Goal: Transaction & Acquisition: Purchase product/service

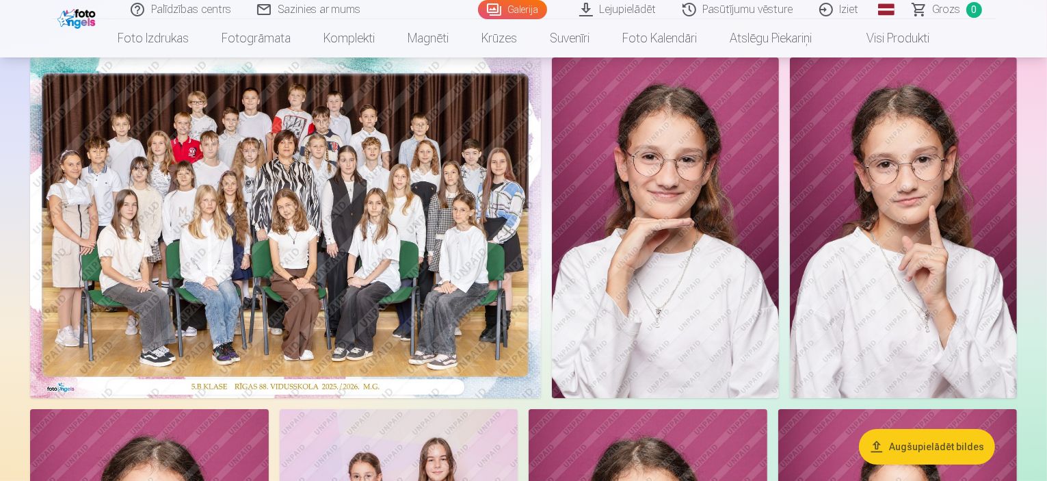
scroll to position [68, 0]
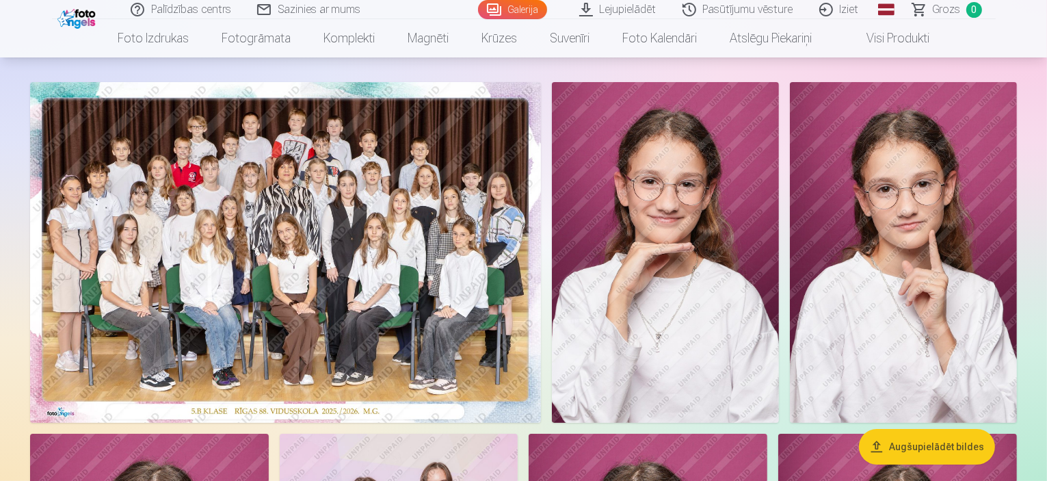
click at [441, 275] on img at bounding box center [285, 252] width 511 height 341
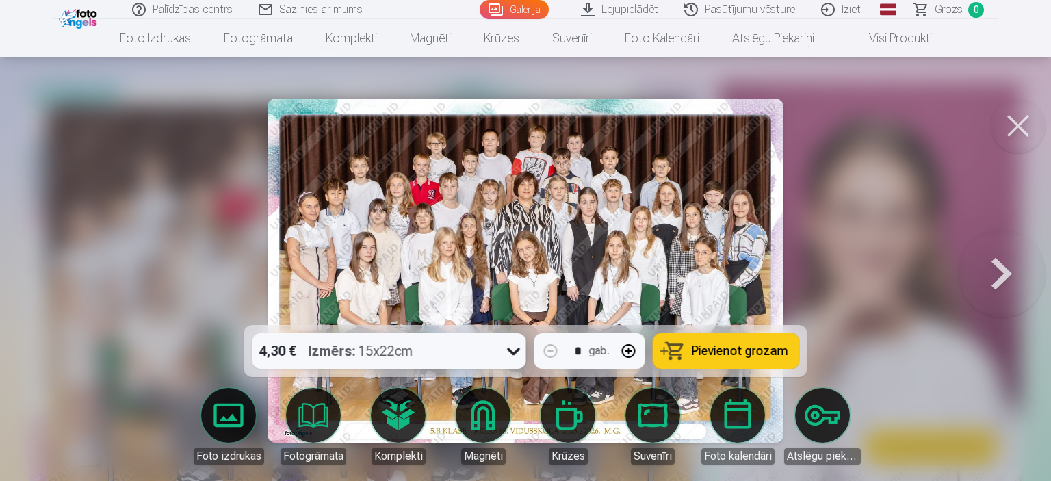
click at [512, 350] on icon at bounding box center [514, 351] width 22 height 22
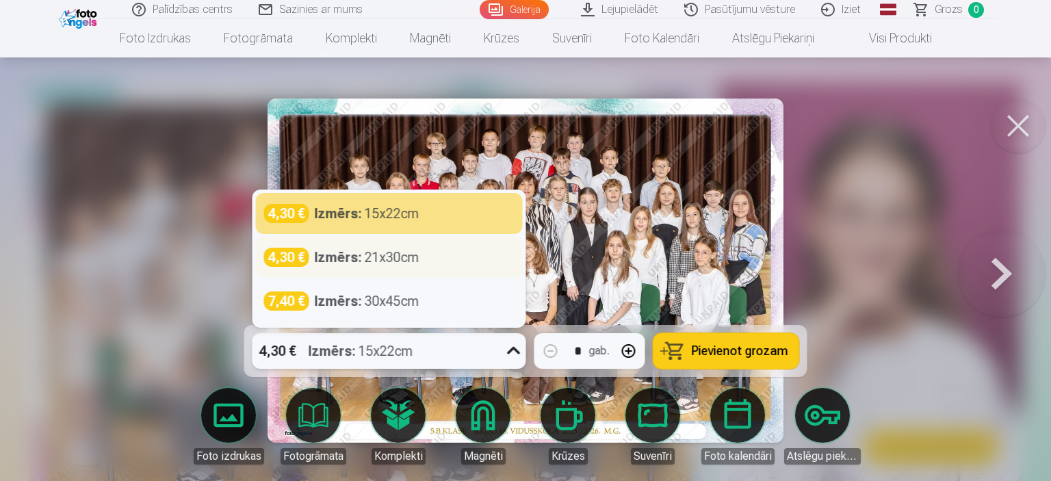
click at [415, 260] on div "Izmērs : 21x30cm" at bounding box center [367, 257] width 105 height 19
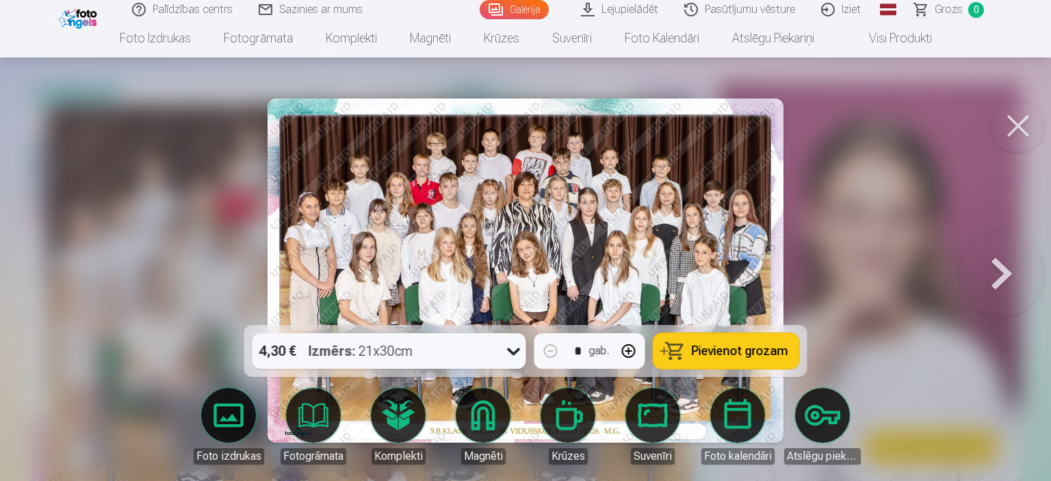
click at [729, 345] on span "Pievienot grozam" at bounding box center [740, 351] width 96 height 12
click at [1021, 123] on button at bounding box center [1018, 126] width 55 height 55
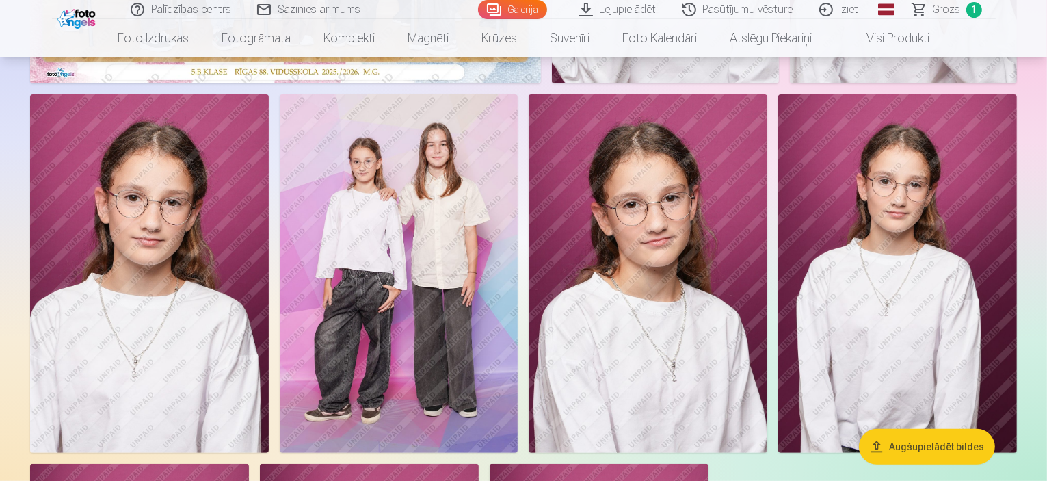
scroll to position [479, 0]
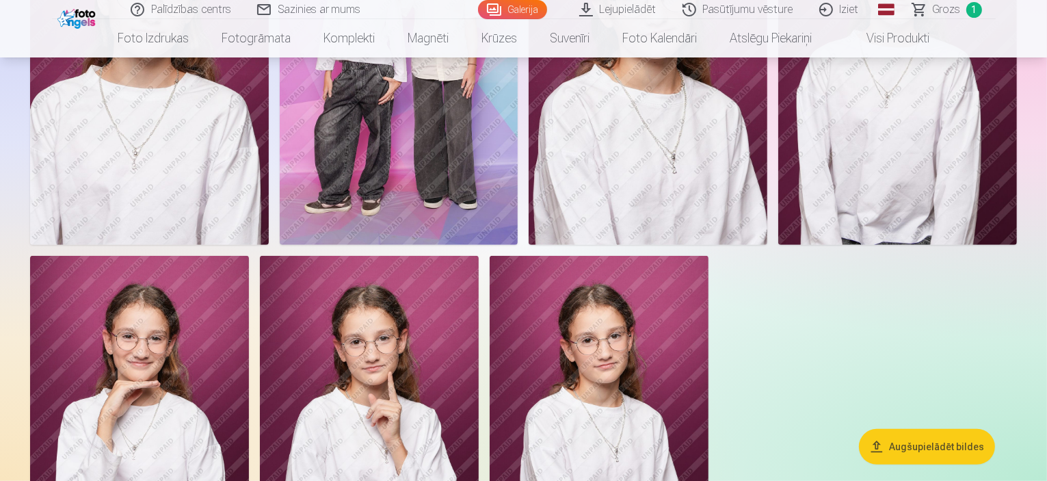
click at [519, 244] on img at bounding box center [399, 65] width 239 height 358
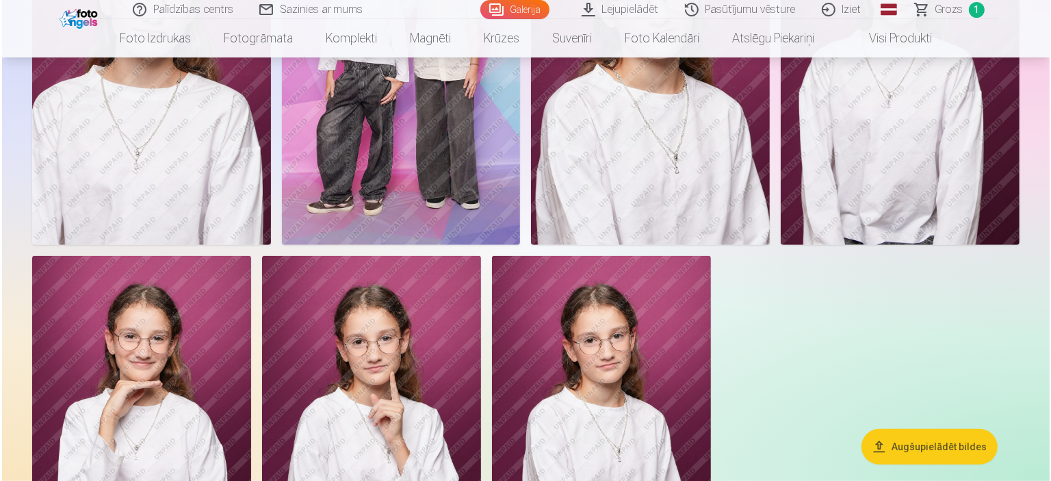
scroll to position [617, 0]
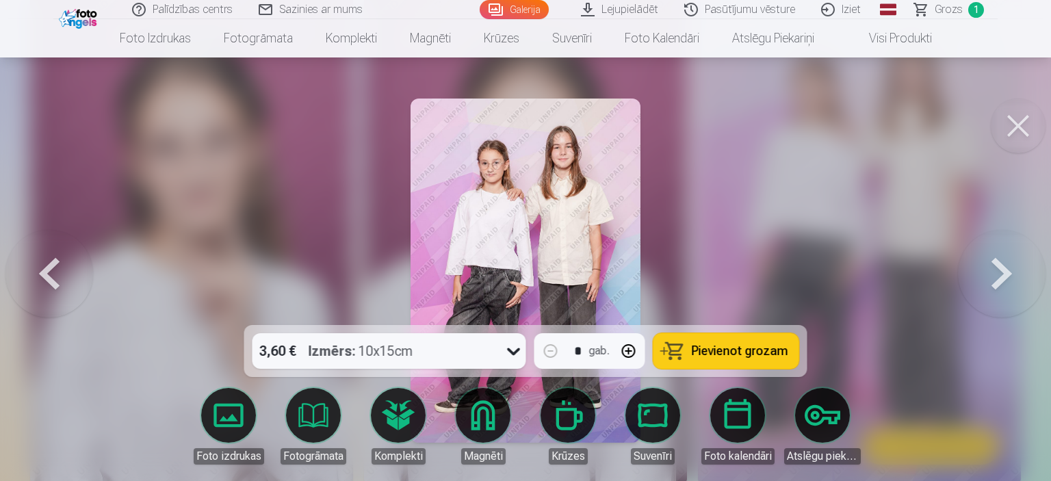
click at [717, 341] on button "Pievienot grozam" at bounding box center [726, 351] width 146 height 36
click at [1028, 120] on button at bounding box center [1018, 126] width 55 height 55
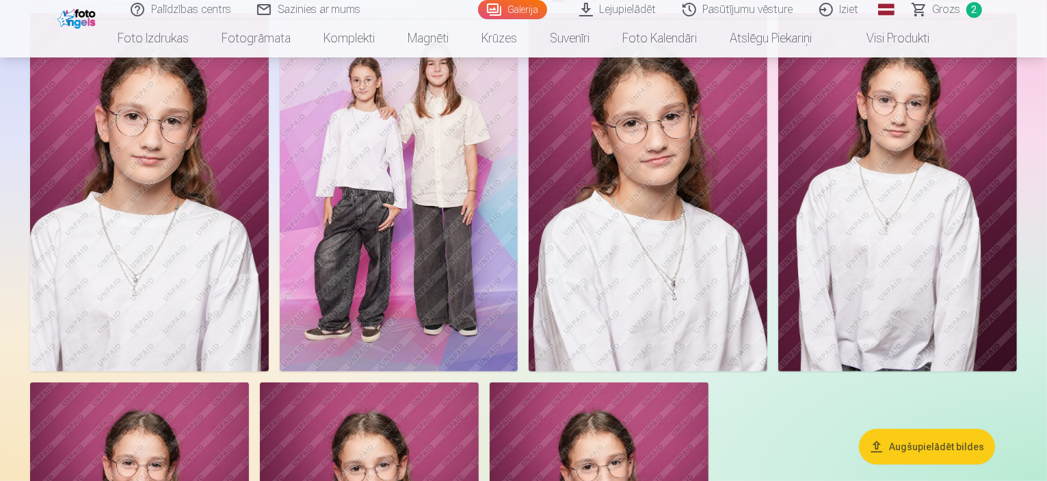
scroll to position [479, 0]
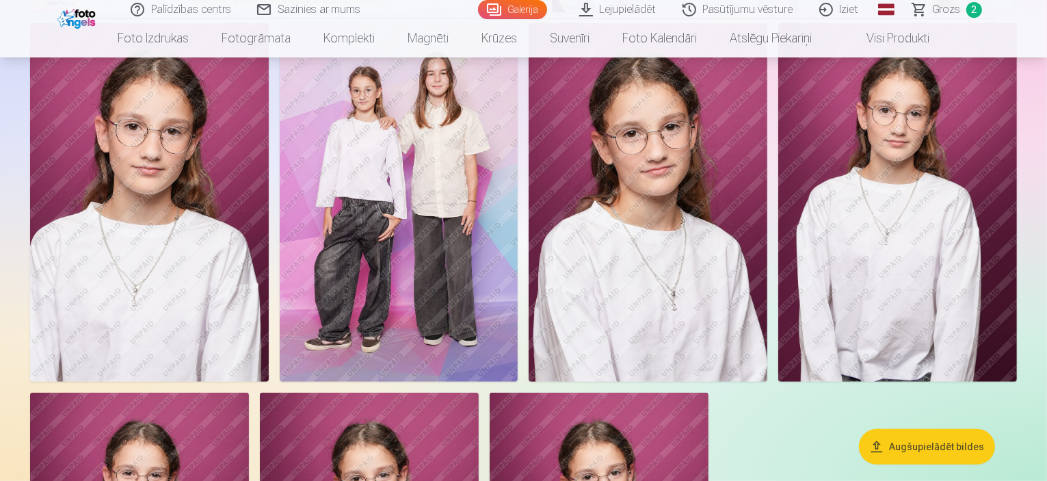
click at [269, 310] on img at bounding box center [149, 202] width 239 height 358
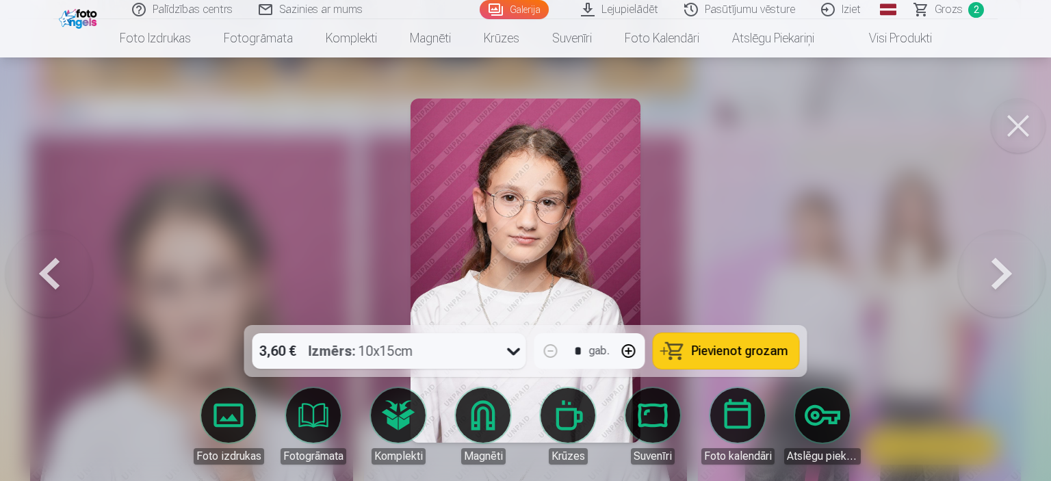
click at [727, 341] on button "Pievienot grozam" at bounding box center [726, 351] width 146 height 36
click at [1017, 130] on button at bounding box center [1018, 126] width 55 height 55
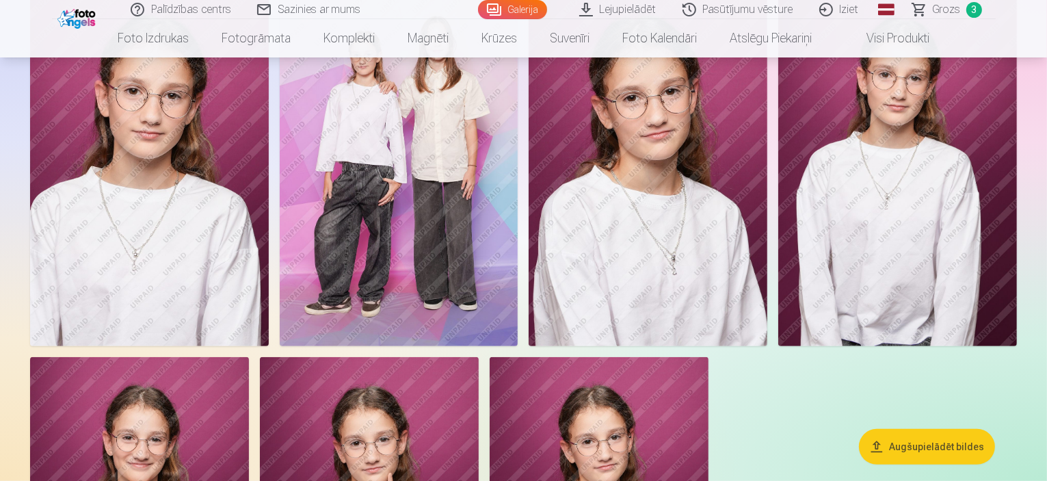
scroll to position [479, 0]
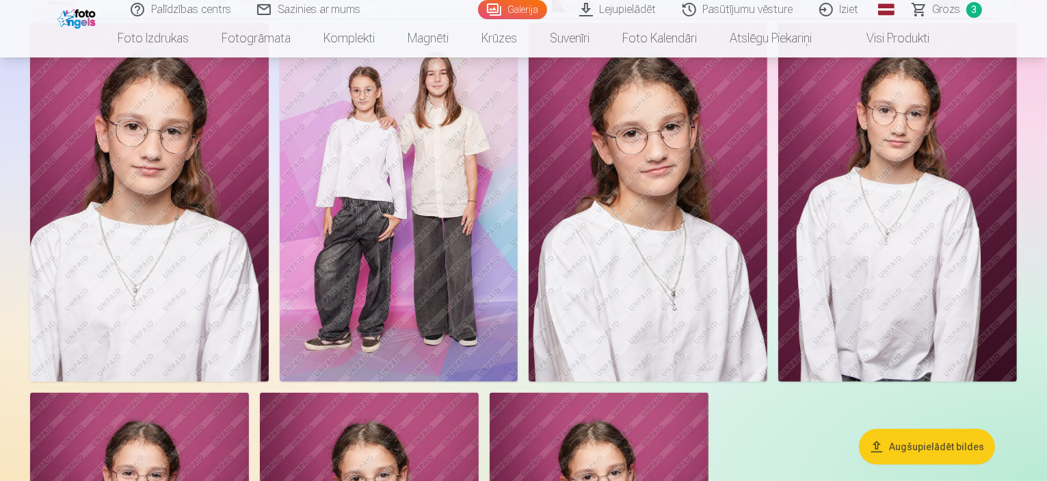
click at [269, 381] on img at bounding box center [149, 202] width 239 height 358
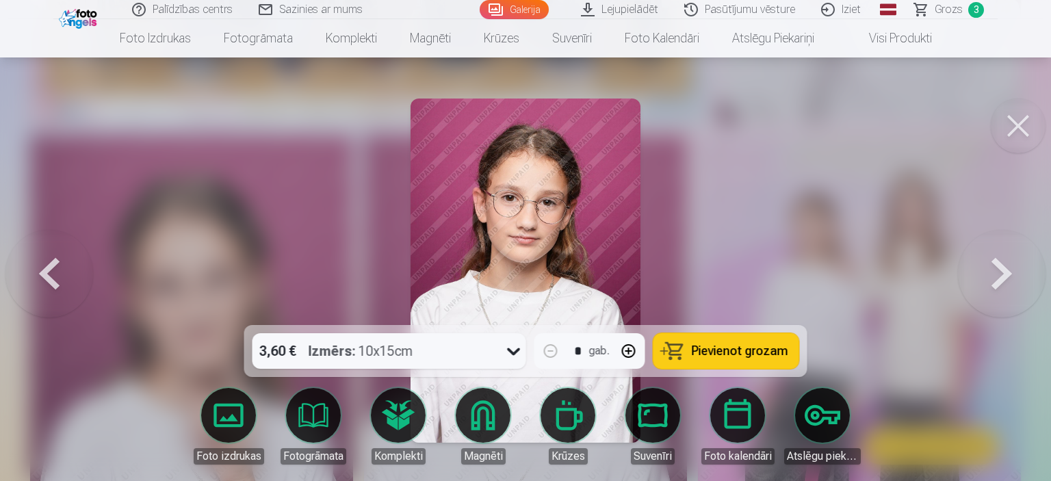
click at [1029, 127] on button at bounding box center [1018, 126] width 55 height 55
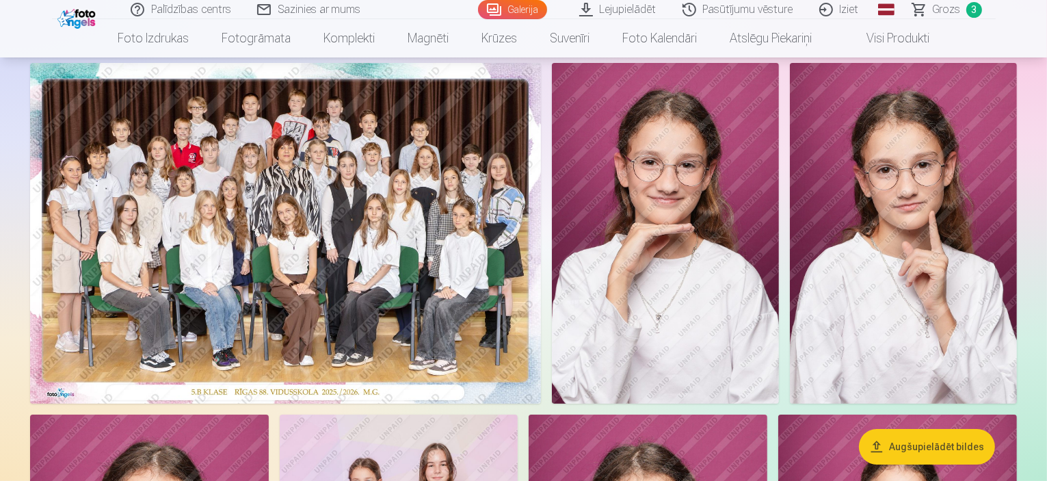
scroll to position [68, 0]
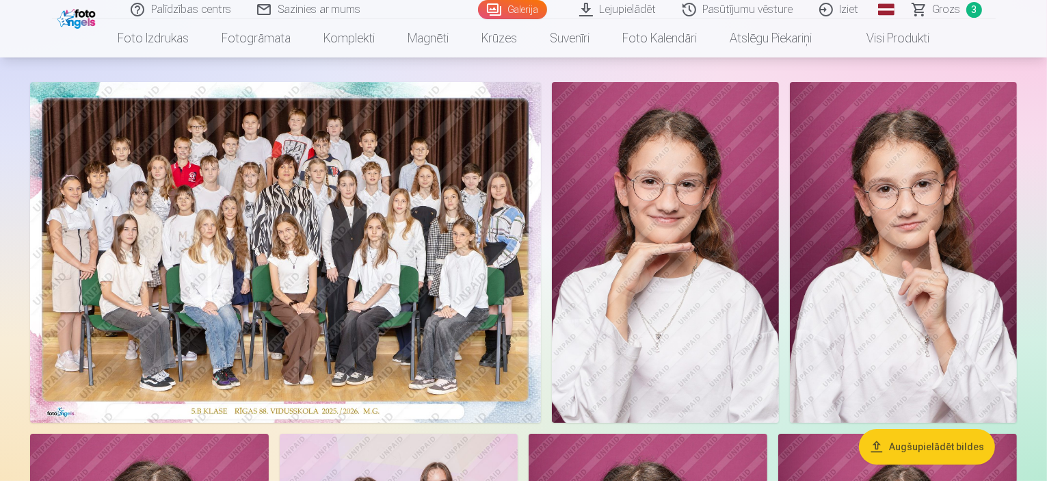
click at [949, 14] on span "Grozs" at bounding box center [947, 9] width 28 height 16
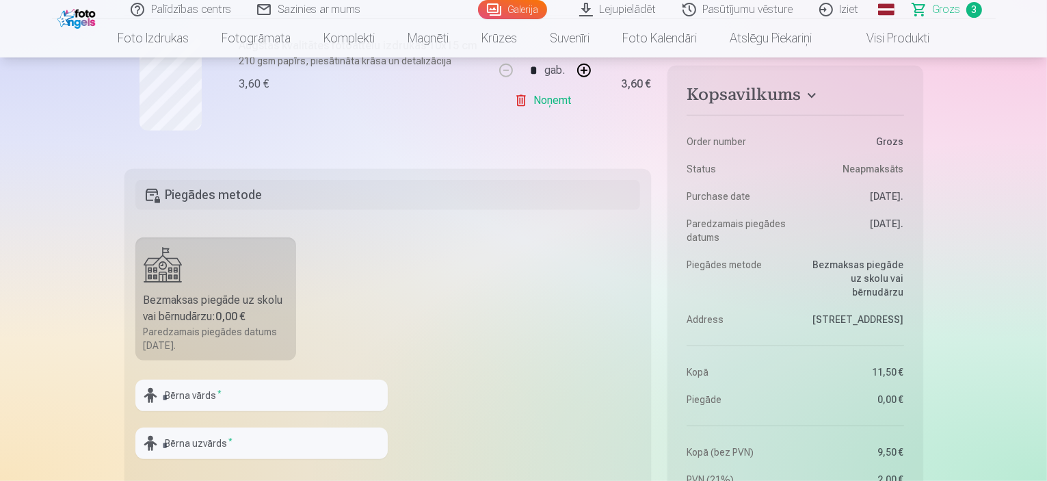
scroll to position [616, 0]
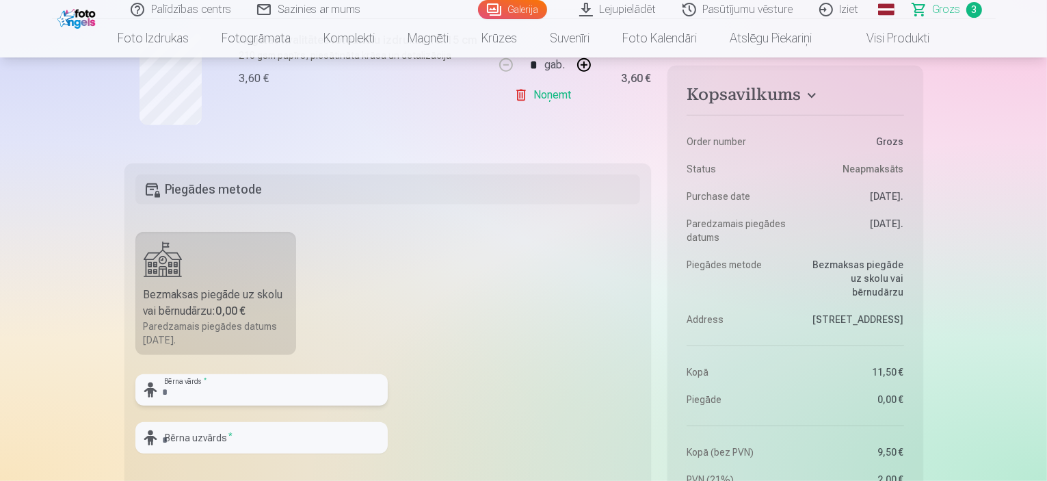
click at [241, 397] on input "text" at bounding box center [261, 389] width 252 height 31
type input "******"
click at [231, 434] on input "text" at bounding box center [261, 437] width 252 height 31
type input "********"
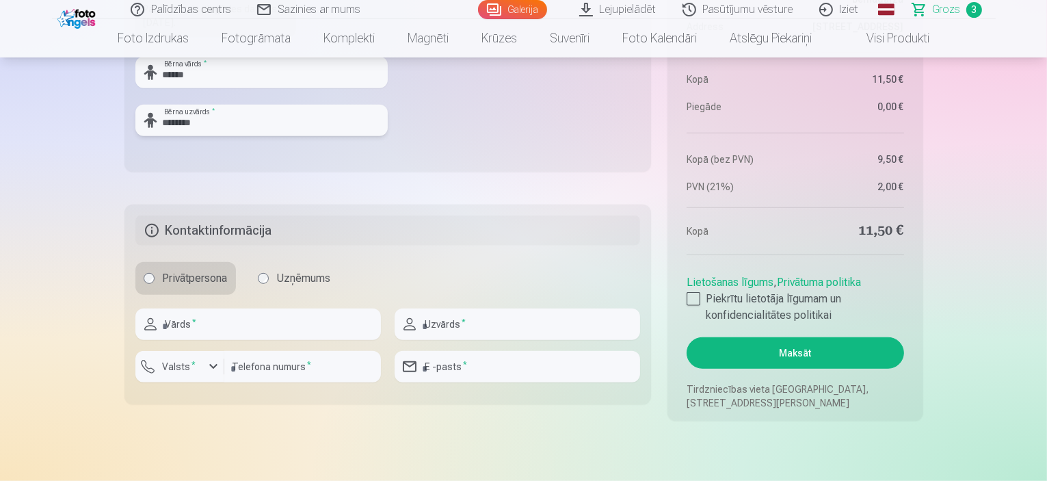
scroll to position [958, 0]
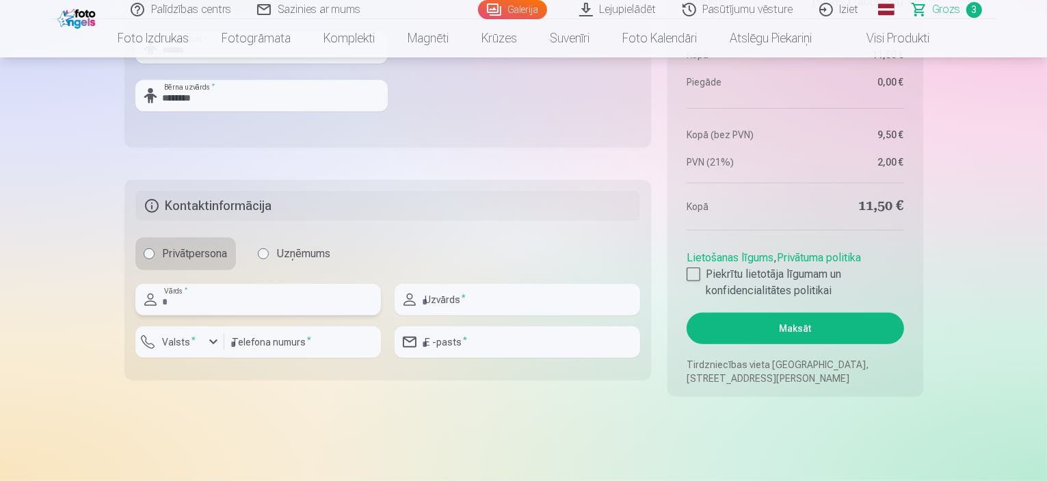
click at [216, 311] on input "text" at bounding box center [258, 299] width 246 height 31
type input "******"
click at [512, 293] on input "text" at bounding box center [518, 299] width 246 height 31
type input "********"
click at [296, 339] on input "number" at bounding box center [302, 341] width 157 height 31
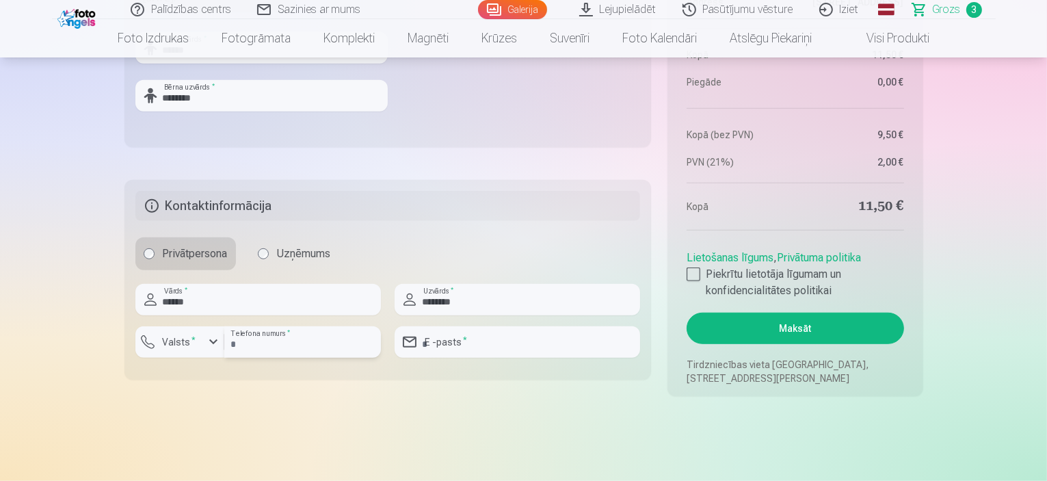
type input "********"
click at [475, 347] on input "email" at bounding box center [518, 341] width 246 height 31
type input "**********"
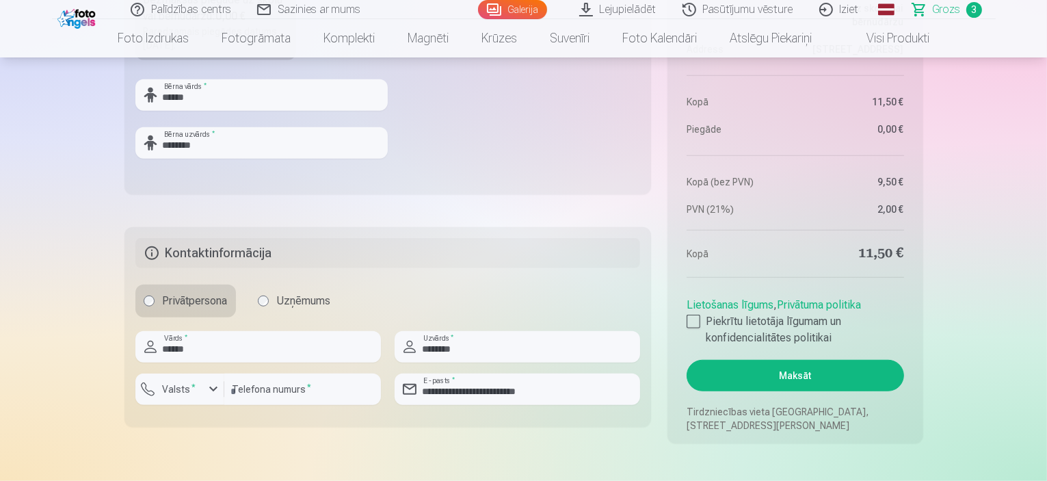
scroll to position [1095, 0]
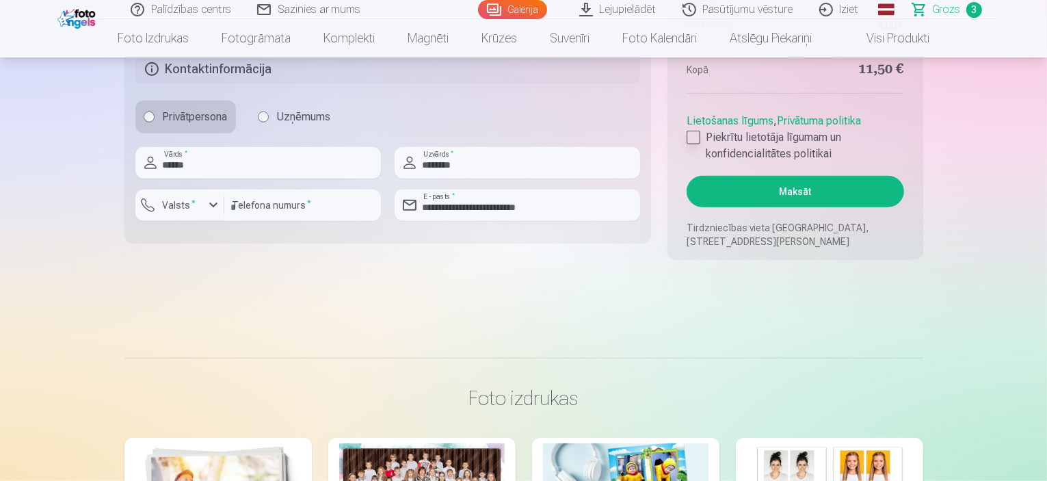
click at [689, 138] on div at bounding box center [694, 138] width 14 height 14
click at [777, 189] on button "Maksāt" at bounding box center [795, 191] width 217 height 31
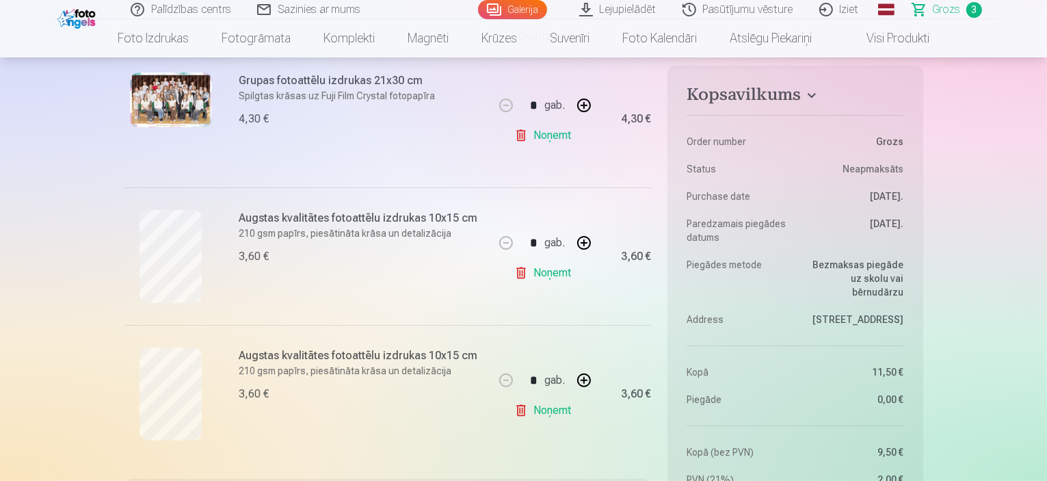
scroll to position [274, 0]
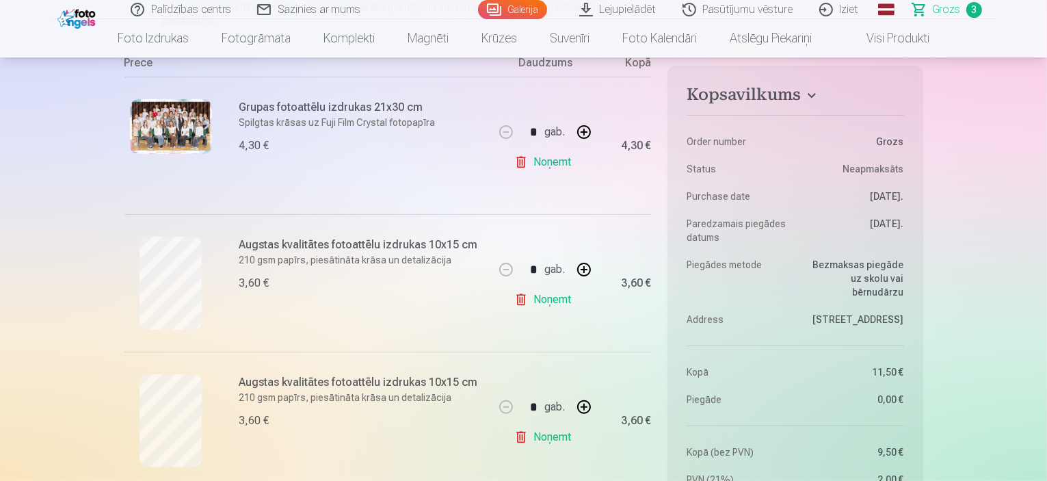
click at [878, 10] on link "Global" at bounding box center [886, 9] width 27 height 19
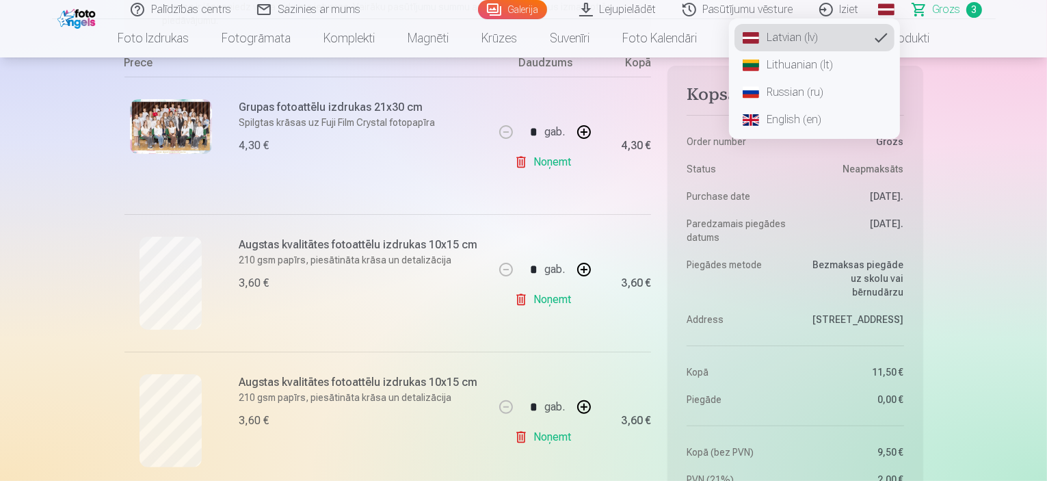
click at [798, 90] on link "Russian (ru)" at bounding box center [815, 92] width 160 height 27
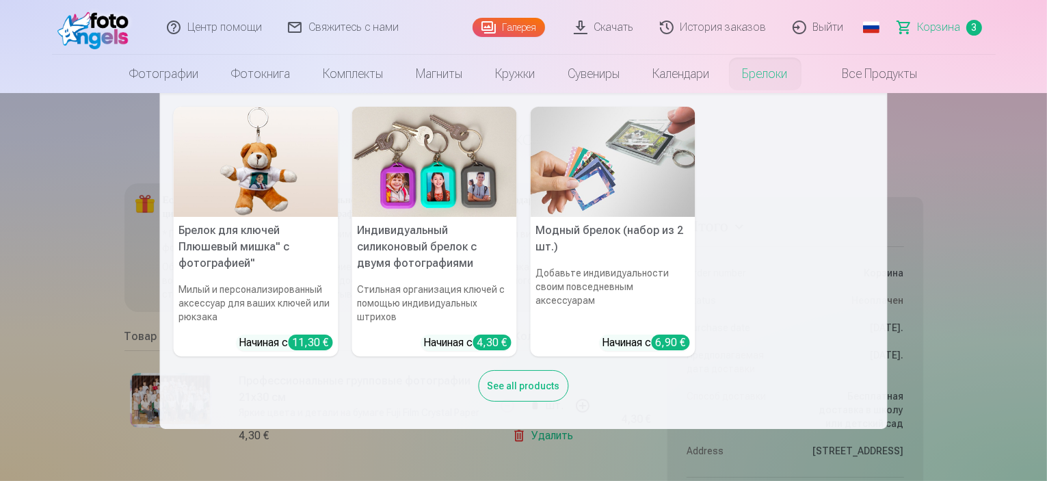
click at [987, 228] on nav "Брелок для ключей Плюшевый мишка" с фотографией" Милый и персонализированный ак…" at bounding box center [523, 261] width 1047 height 336
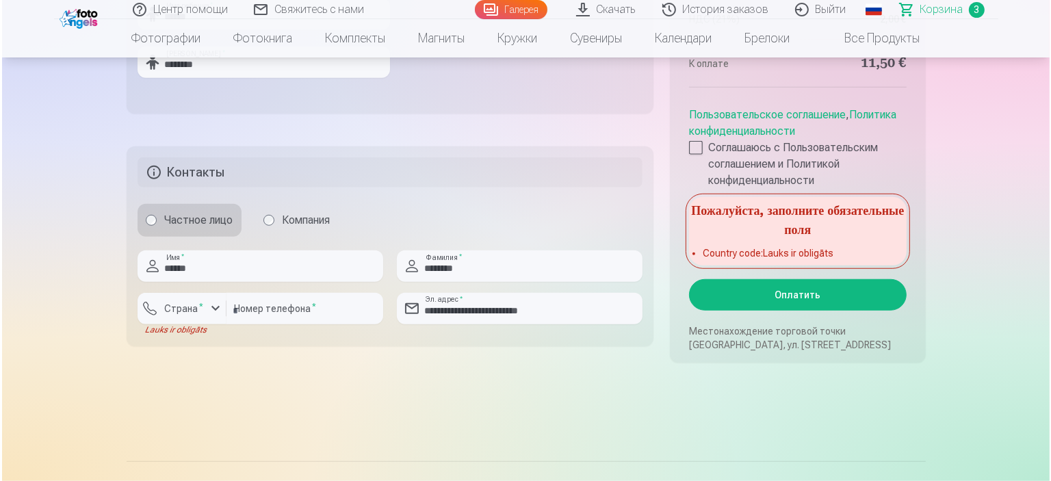
scroll to position [1026, 0]
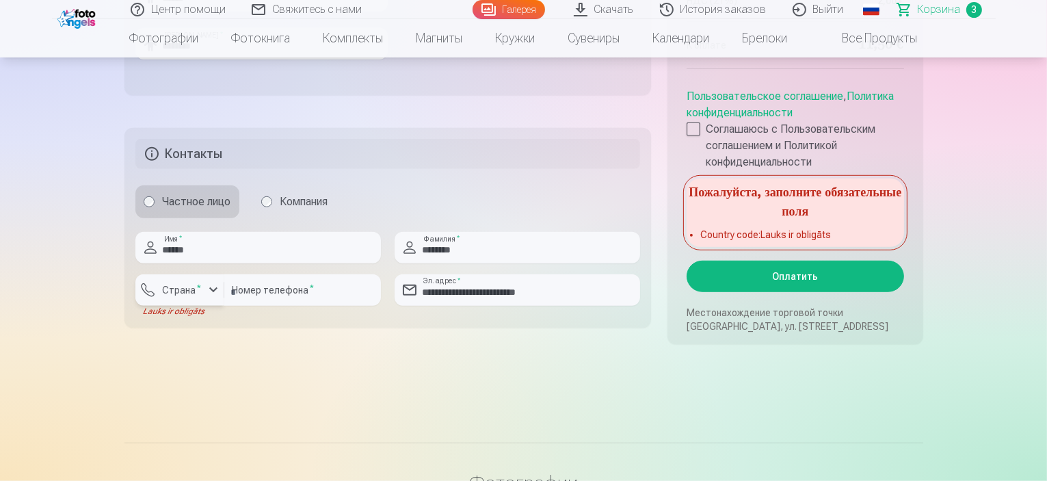
click at [209, 293] on div "button" at bounding box center [213, 290] width 16 height 16
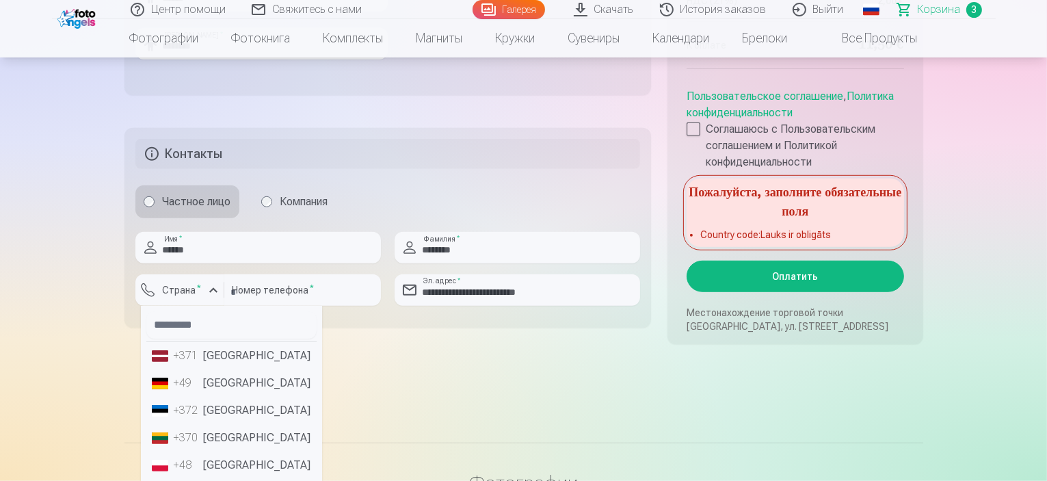
click at [208, 356] on li "+371 [GEOGRAPHIC_DATA]" at bounding box center [231, 355] width 170 height 27
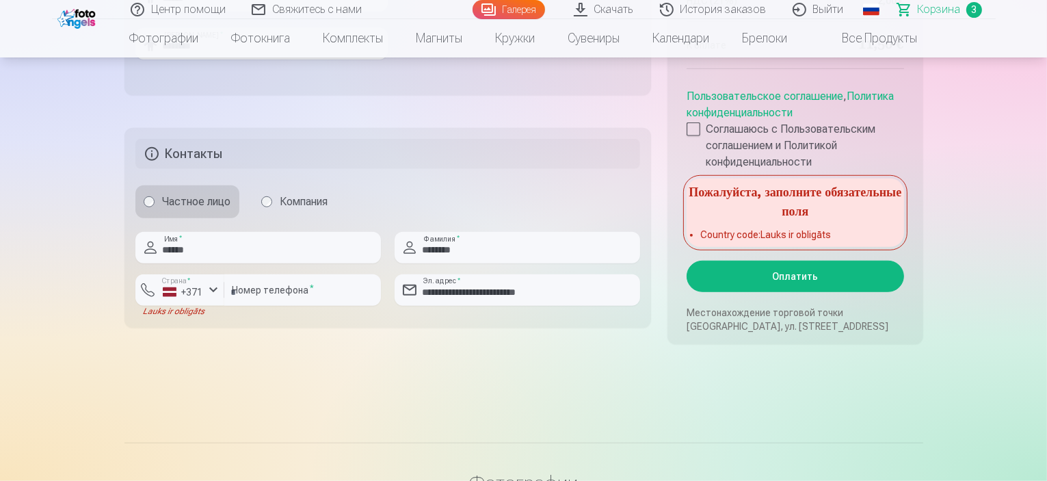
click at [803, 281] on button "Оплатить" at bounding box center [795, 276] width 217 height 31
